Goal: Task Accomplishment & Management: Manage account settings

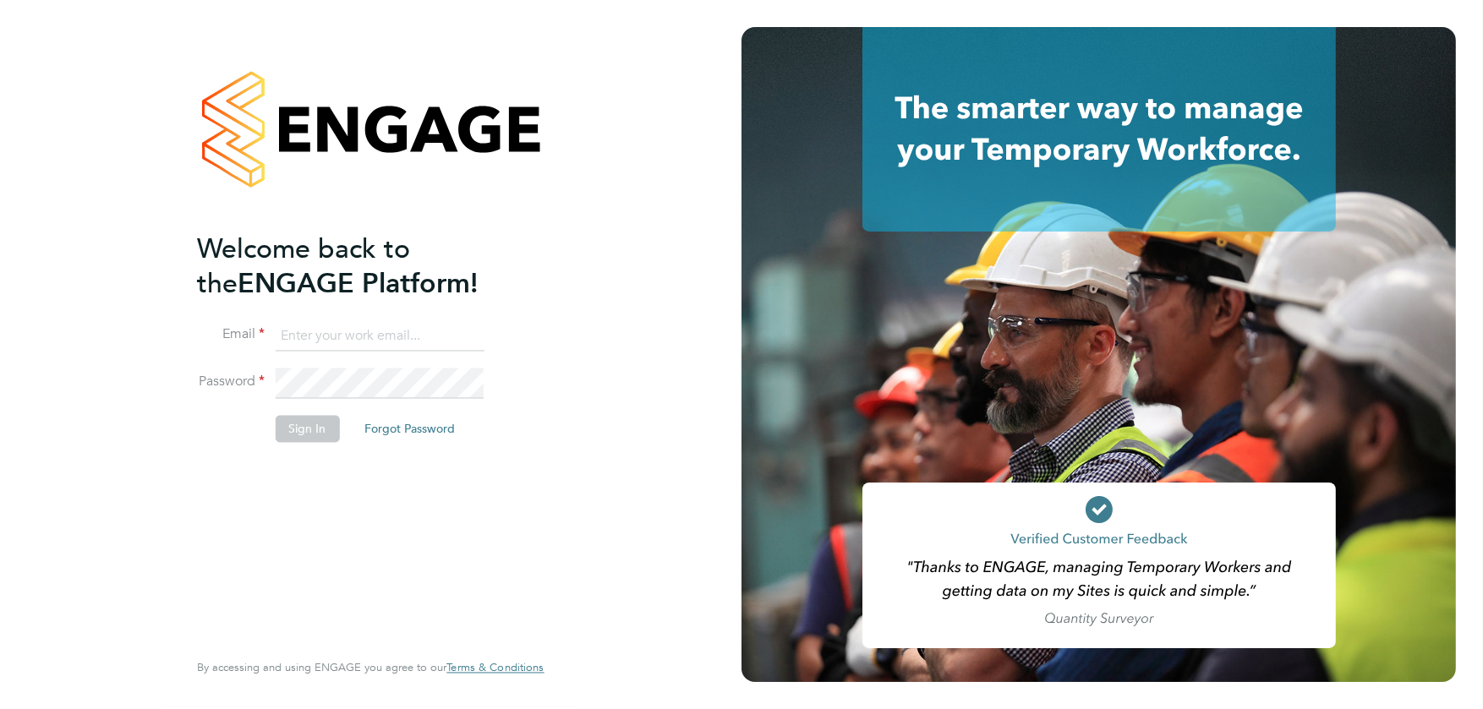
click at [347, 328] on input at bounding box center [379, 336] width 209 height 30
type input "stephen.harrison@vistry.co.uk"
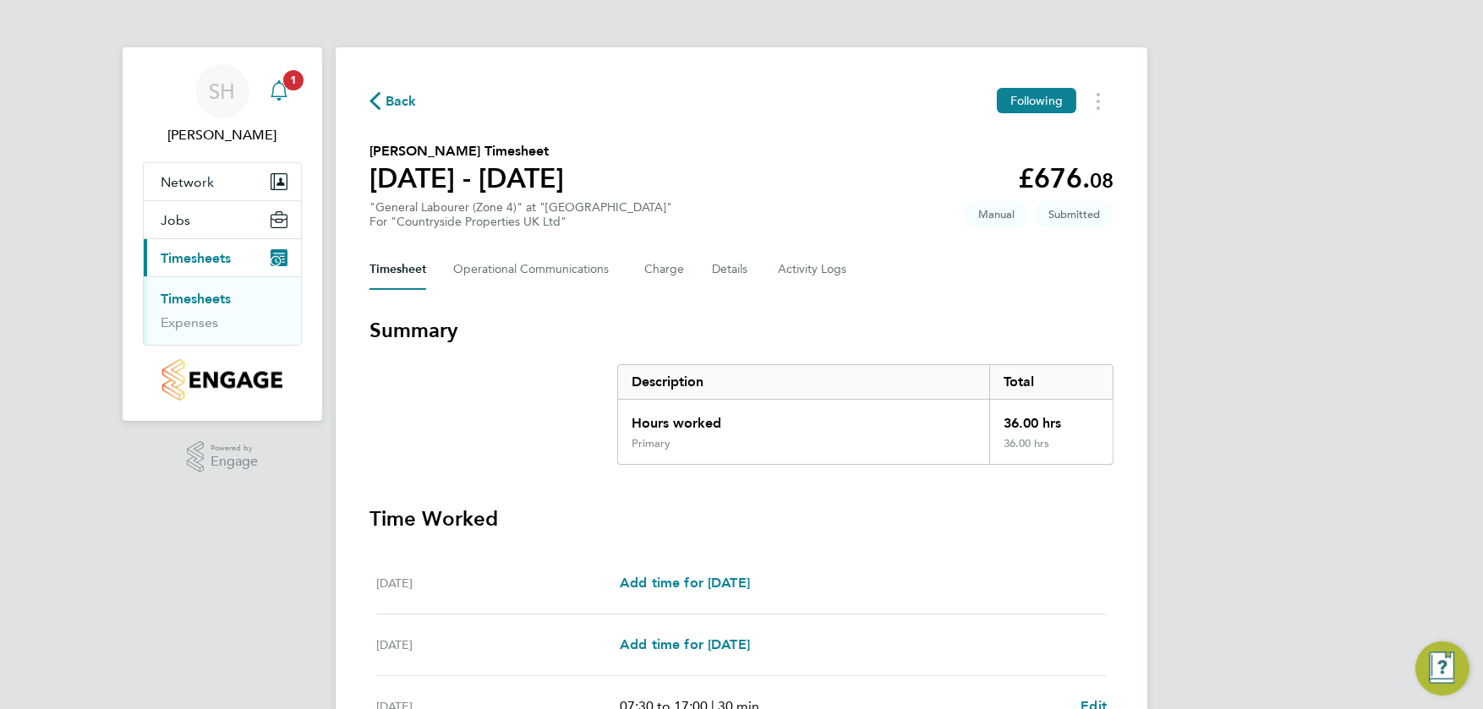
click at [283, 85] on app-badge "1" at bounding box center [293, 79] width 20 height 16
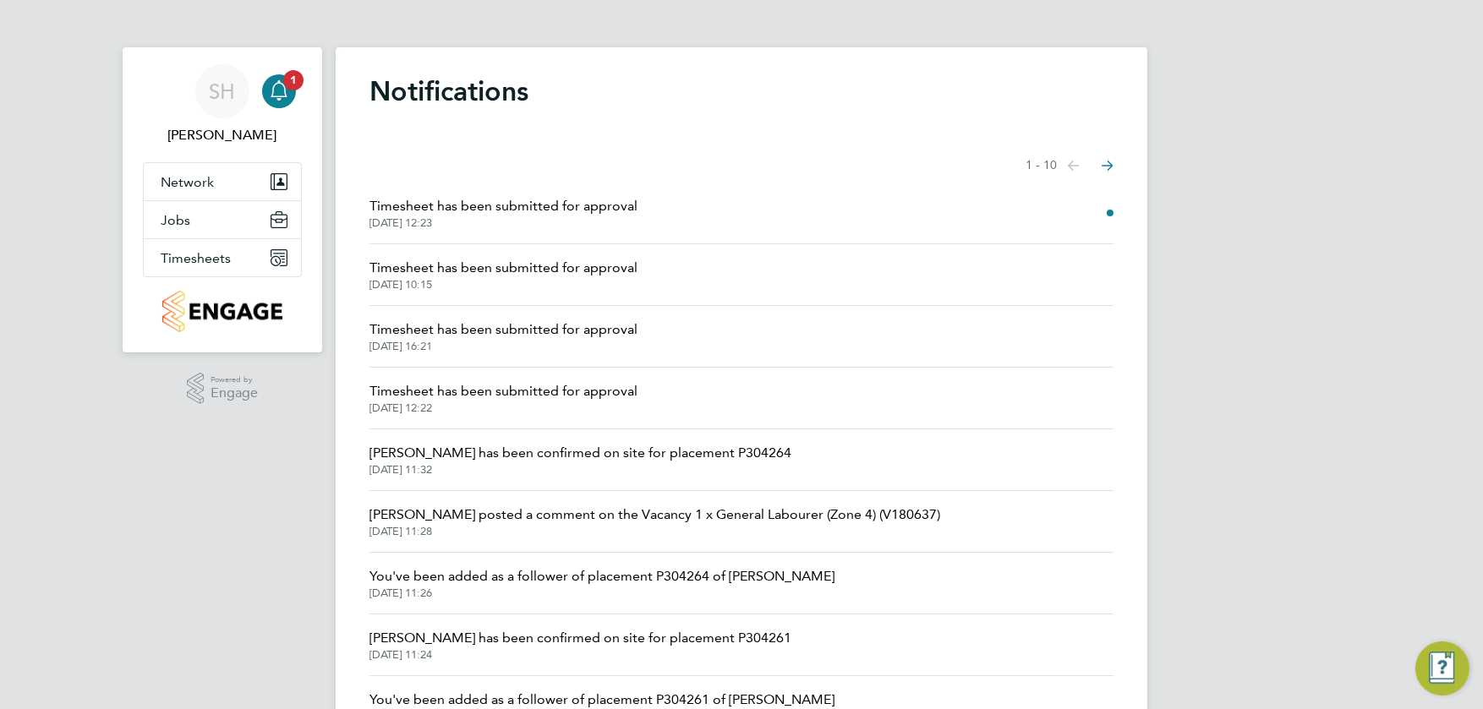
click at [496, 203] on span "Timesheet has been submitted for approval" at bounding box center [504, 206] width 268 height 20
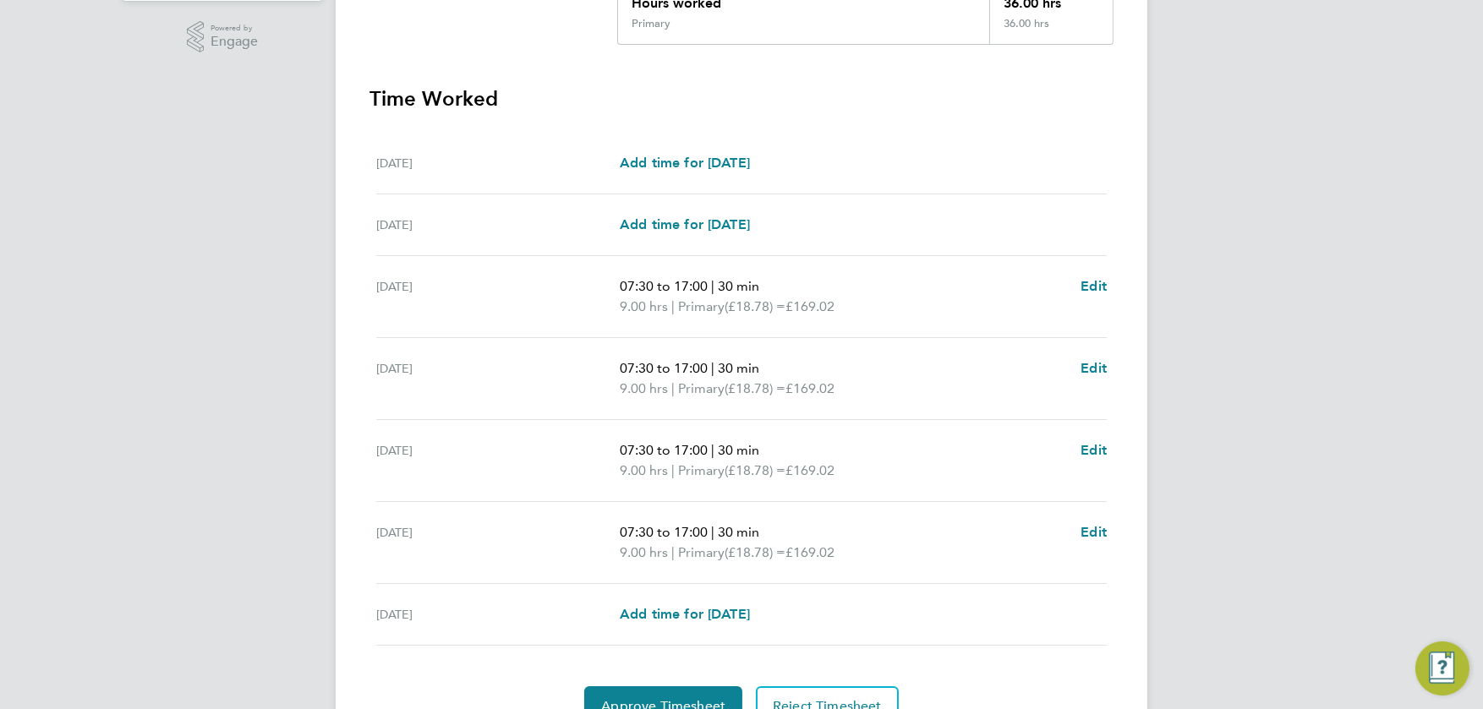
scroll to position [505, 0]
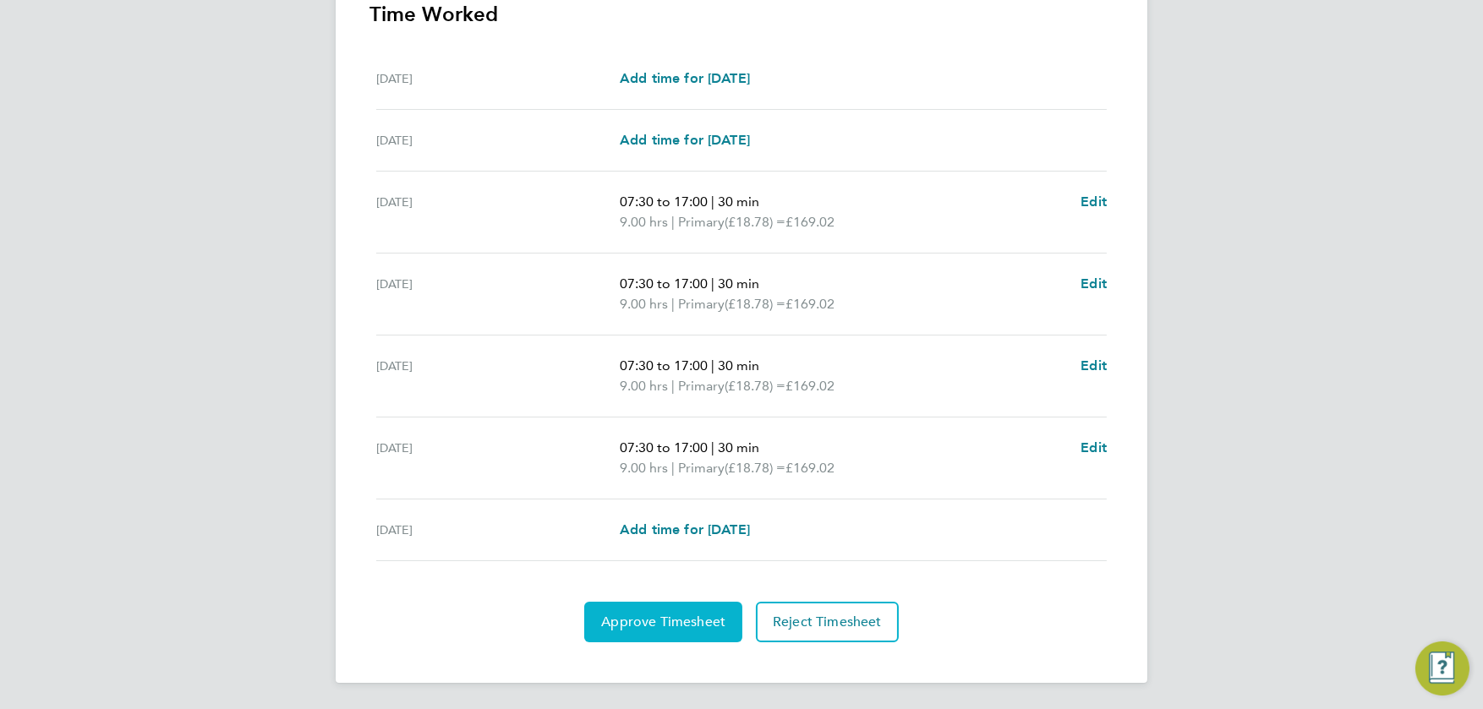
click at [643, 619] on span "Approve Timesheet" at bounding box center [663, 622] width 124 height 17
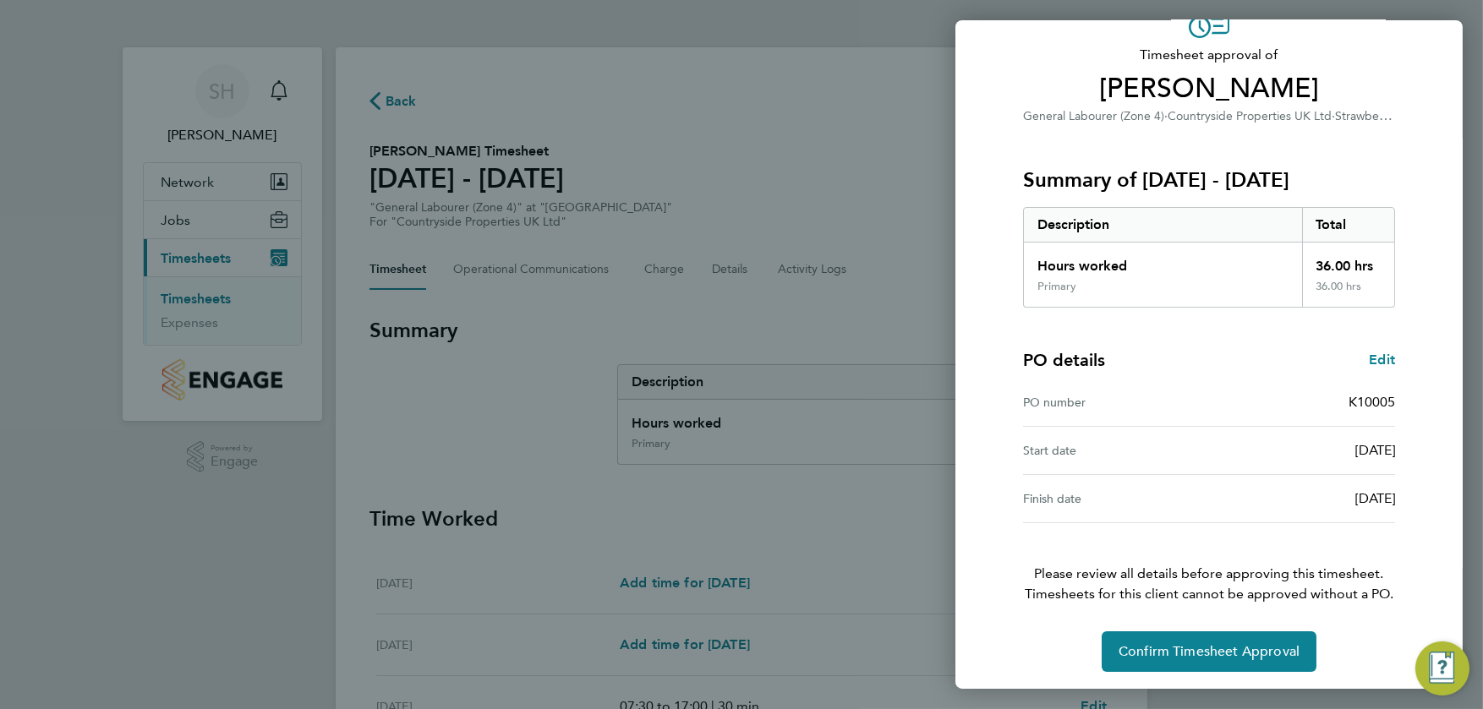
scroll to position [99, 0]
click at [1207, 644] on span "Confirm Timesheet Approval" at bounding box center [1209, 650] width 181 height 17
